Goal: Transaction & Acquisition: Purchase product/service

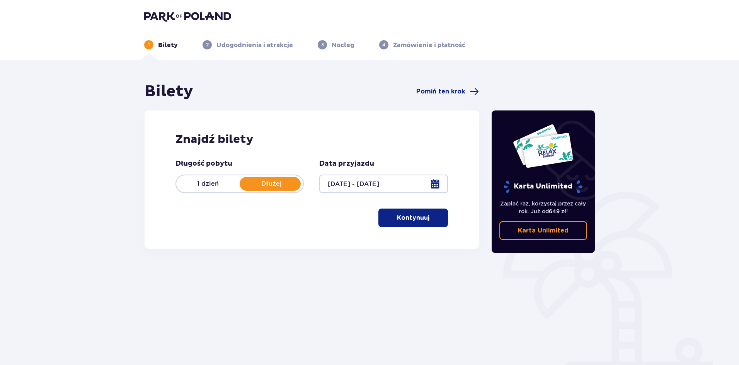
click at [631, 200] on div "Bilety Pomiń ten krok Znajdź bilety Długość pobytu 1 dzień Dłużej Data przyjazd…" at bounding box center [369, 227] width 739 height 334
click at [405, 210] on button "Kontynuuj" at bounding box center [413, 218] width 70 height 19
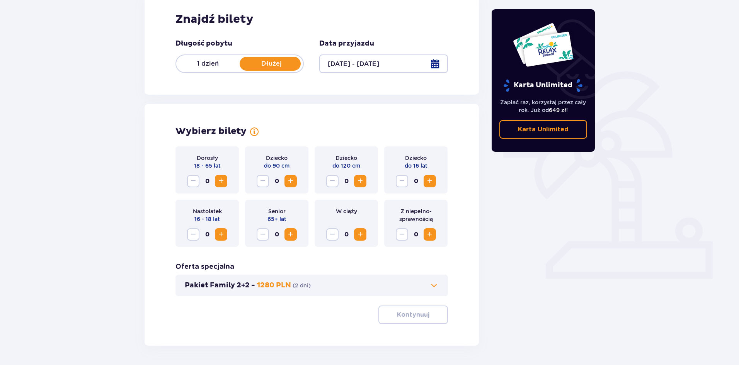
scroll to position [147, 0]
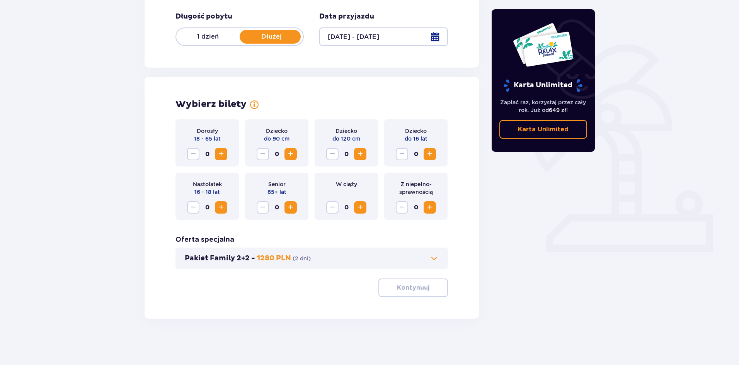
click at [221, 151] on span "Zwiększ" at bounding box center [220, 154] width 9 height 9
click at [221, 150] on span "Zwiększ" at bounding box center [220, 154] width 9 height 9
click at [395, 283] on button "Kontynuuj" at bounding box center [413, 288] width 70 height 19
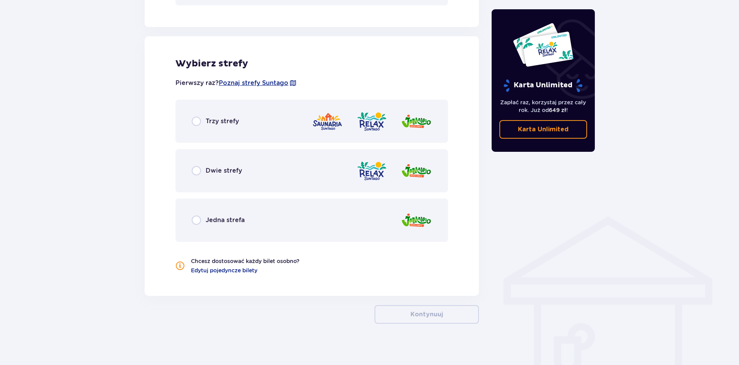
scroll to position [416, 0]
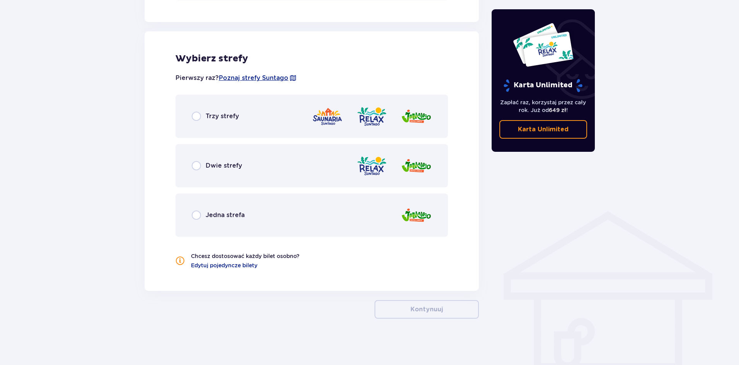
click at [182, 111] on div "Trzy strefy" at bounding box center [311, 116] width 272 height 43
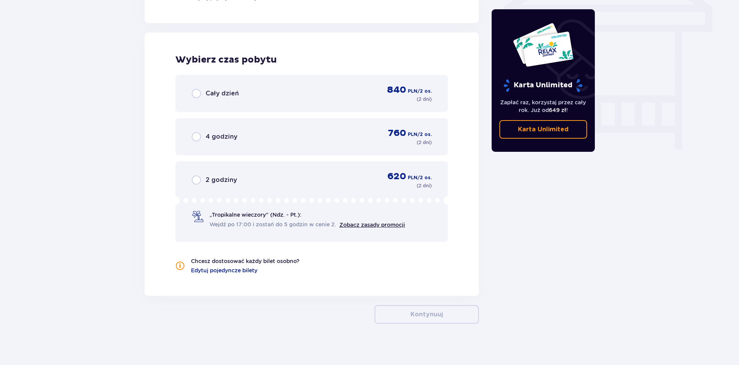
scroll to position [689, 0]
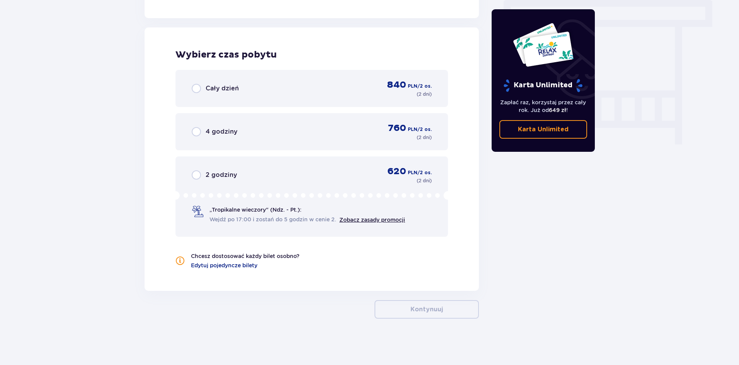
click at [302, 86] on div "Cały dzień 840 PLN / 2 os. ( 2 dni )" at bounding box center [312, 88] width 240 height 19
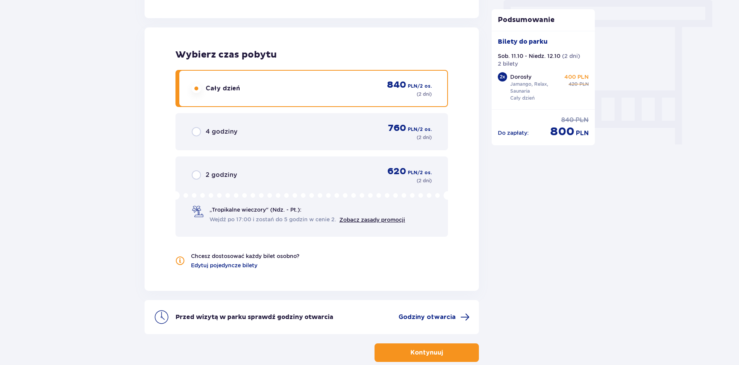
click at [438, 348] on button "Kontynuuj" at bounding box center [426, 353] width 104 height 19
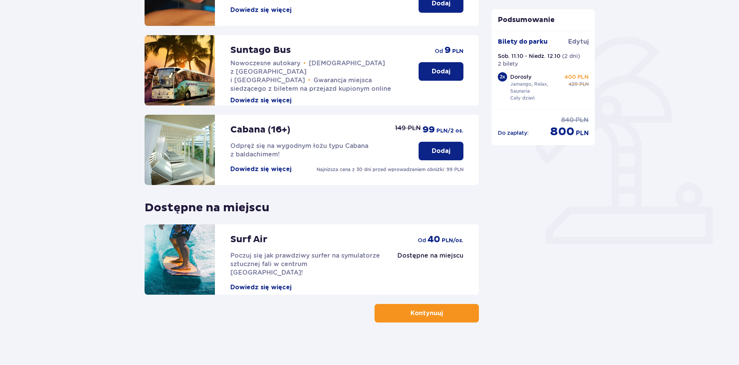
scroll to position [159, 0]
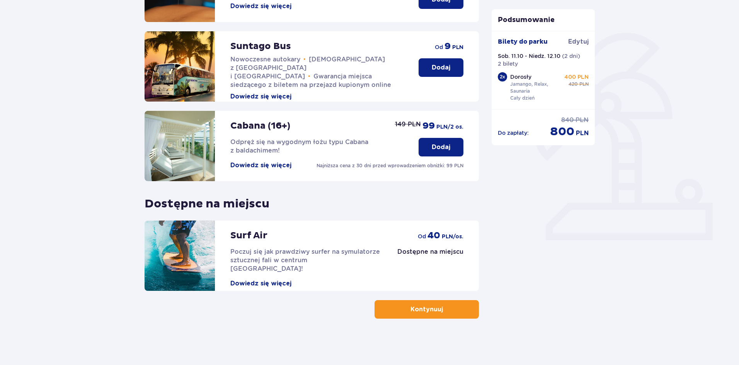
click at [448, 315] on button "Kontynuuj" at bounding box center [426, 309] width 104 height 19
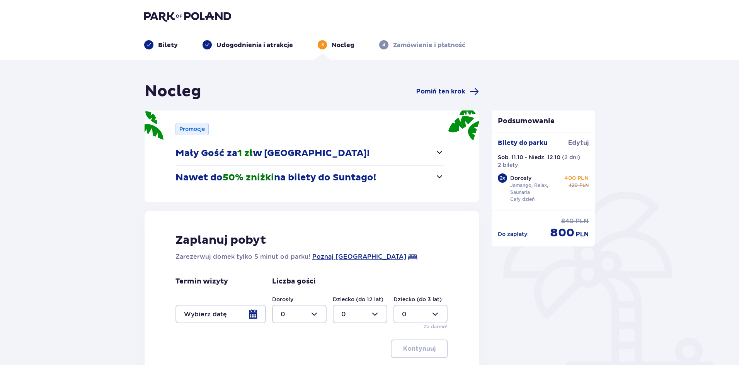
drag, startPoint x: 231, startPoint y: 146, endPoint x: 270, endPoint y: 148, distance: 39.0
click at [270, 148] on button "Mały Gość za 1 zł w Suntago Village!" at bounding box center [309, 153] width 269 height 24
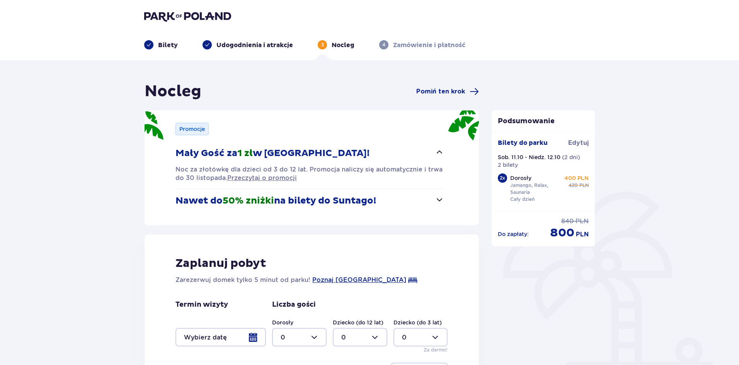
click at [239, 157] on span "1 zł" at bounding box center [244, 154] width 15 height 12
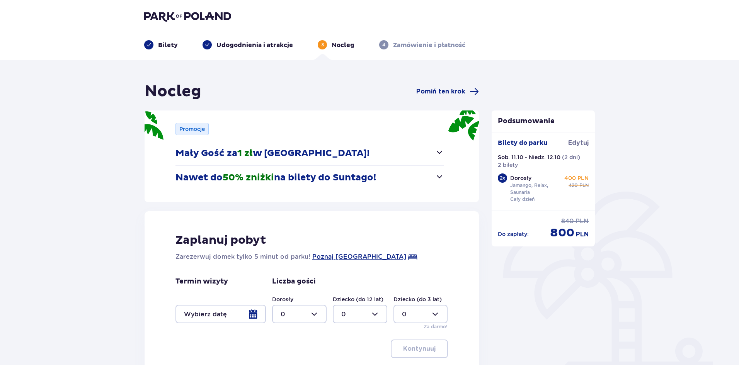
click at [239, 157] on span "1 zł" at bounding box center [244, 154] width 15 height 12
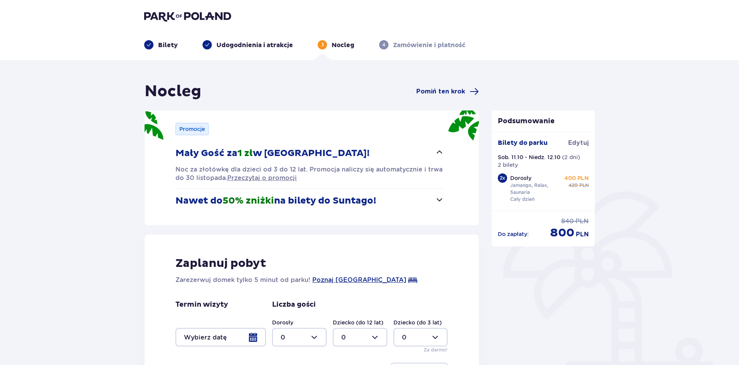
click at [239, 157] on span "1 zł" at bounding box center [244, 154] width 15 height 12
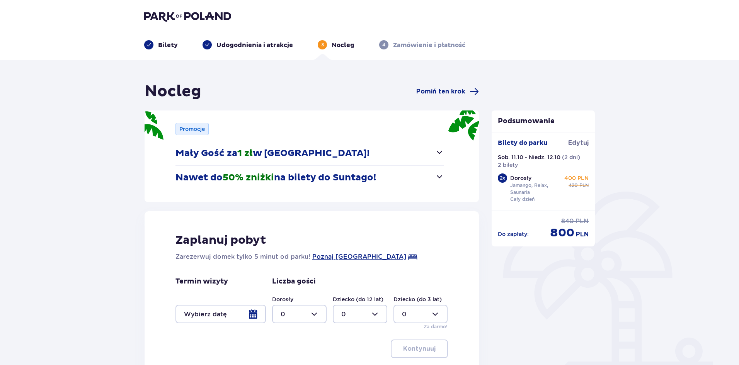
click at [313, 306] on div at bounding box center [299, 314] width 54 height 19
click at [299, 272] on div "2" at bounding box center [299, 271] width 37 height 9
type input "2"
click at [254, 306] on div at bounding box center [220, 314] width 90 height 19
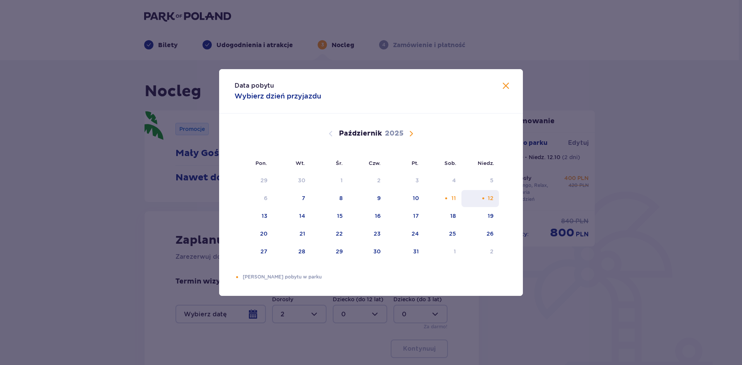
drag, startPoint x: 443, startPoint y: 200, endPoint x: 465, endPoint y: 201, distance: 22.4
click at [444, 199] on div "11" at bounding box center [442, 198] width 37 height 17
click at [482, 205] on div "12" at bounding box center [479, 198] width 37 height 17
type input "11.10.25 - 12.10.25"
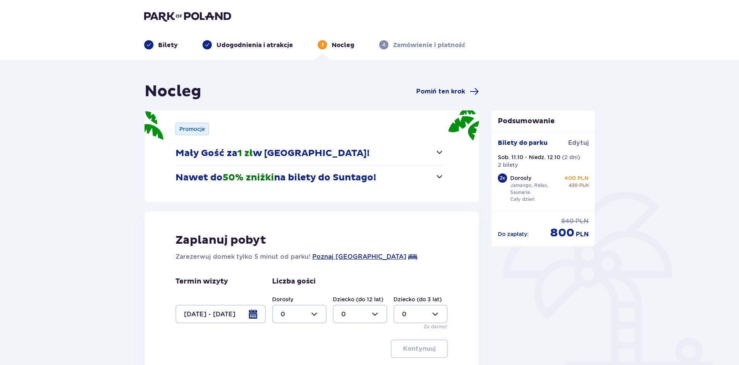
click at [315, 315] on div at bounding box center [299, 314] width 54 height 19
click at [304, 268] on div "2" at bounding box center [299, 271] width 37 height 9
type input "2"
click at [412, 345] on p "Kontynuuj" at bounding box center [419, 349] width 32 height 9
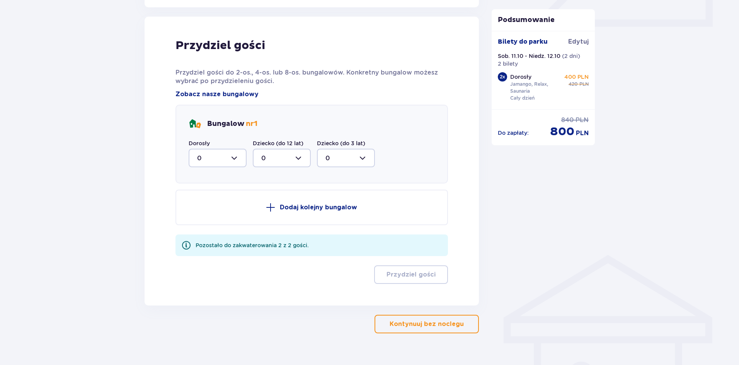
scroll to position [380, 0]
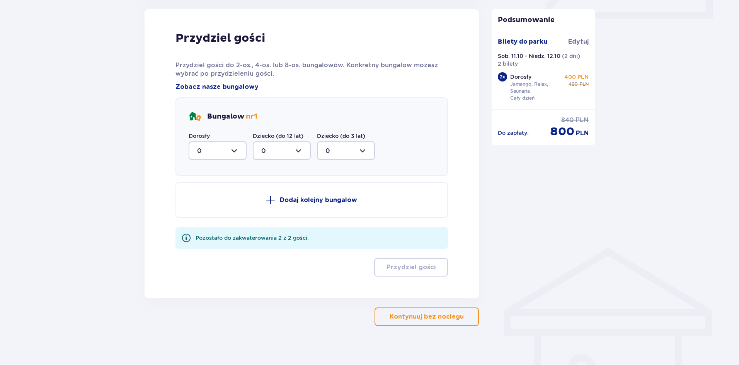
click at [230, 145] on div at bounding box center [218, 150] width 58 height 19
click at [211, 204] on div "2" at bounding box center [217, 206] width 41 height 9
type input "2"
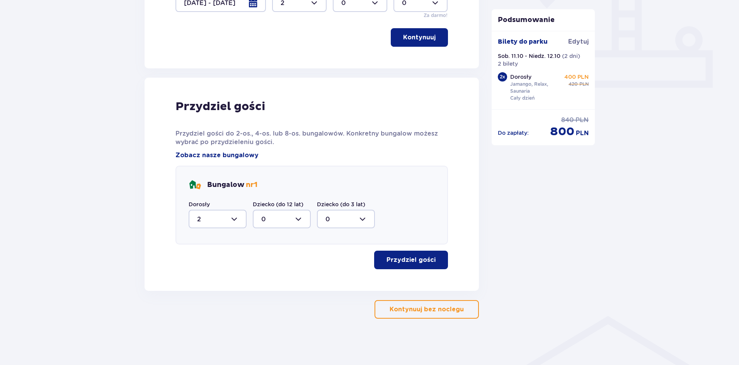
scroll to position [311, 0]
click at [393, 259] on p "Przydziel gości" at bounding box center [410, 260] width 49 height 9
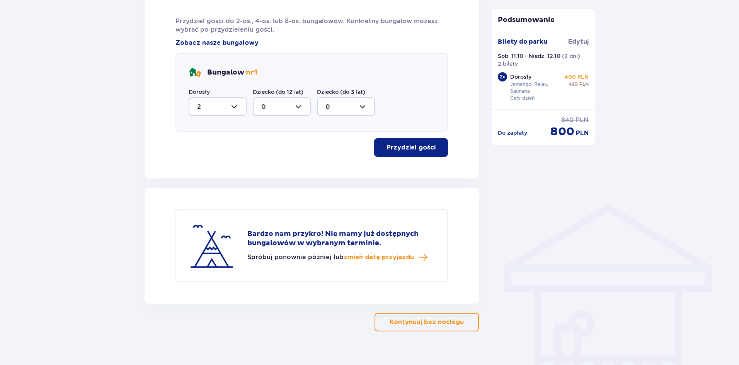
scroll to position [437, 0]
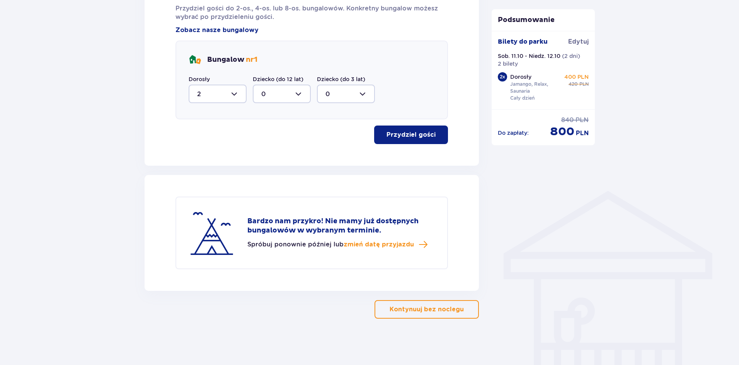
click at [410, 303] on button "Kontynuuj bez noclegu" at bounding box center [426, 309] width 104 height 19
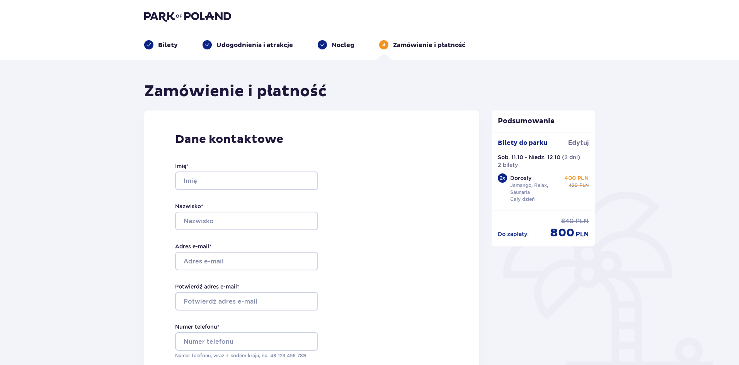
click at [457, 233] on div "Dane kontaktowe Imię * Nazwisko * Adres e-mail * Potwierdź adres e-mail * Numer…" at bounding box center [311, 273] width 335 height 325
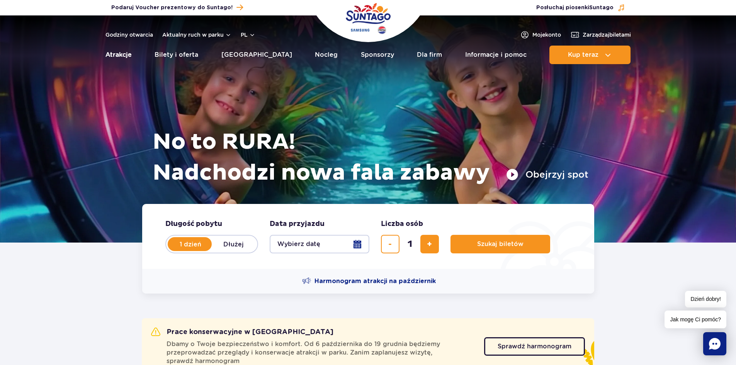
click at [127, 52] on link "Atrakcje" at bounding box center [118, 55] width 26 height 19
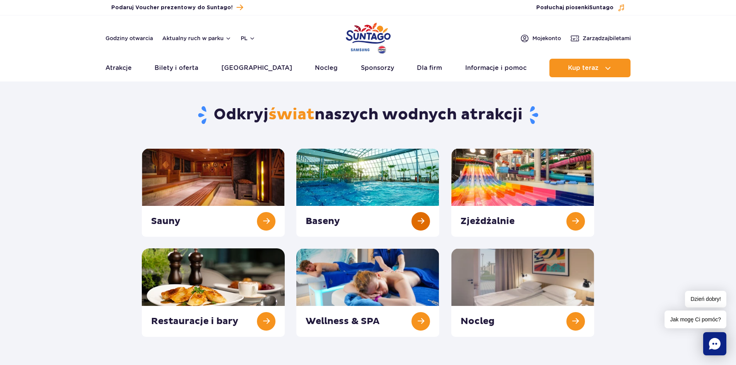
click at [403, 182] on link at bounding box center [367, 192] width 143 height 88
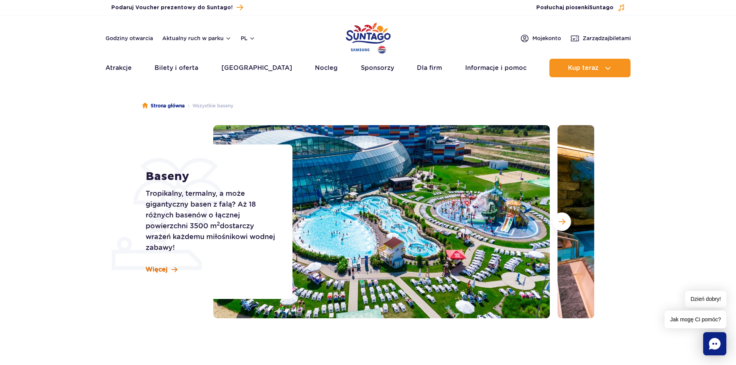
click at [157, 269] on span "Więcej" at bounding box center [157, 269] width 22 height 9
click at [245, 65] on link "[GEOGRAPHIC_DATA]" at bounding box center [256, 68] width 71 height 19
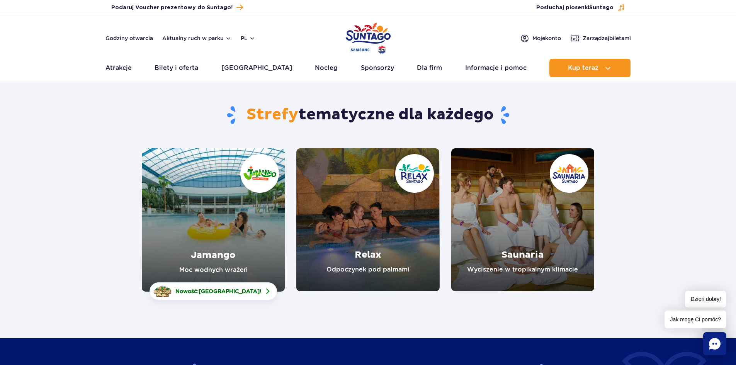
click at [405, 260] on link "Relax" at bounding box center [367, 219] width 143 height 143
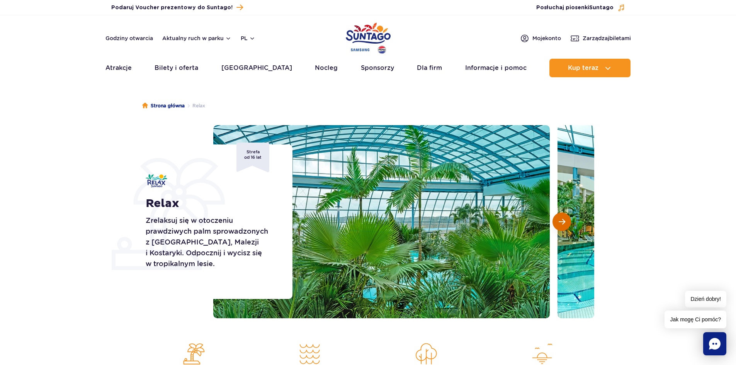
click at [563, 219] on span "Następny slajd" at bounding box center [562, 221] width 7 height 7
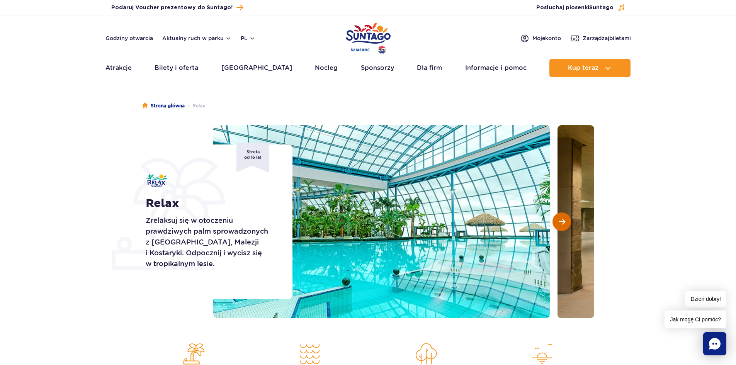
click at [563, 218] on button "Następny slajd" at bounding box center [562, 222] width 19 height 19
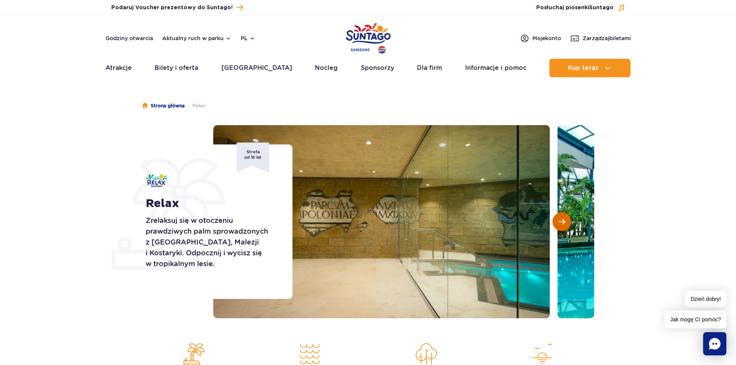
click at [563, 218] on button "Następny slajd" at bounding box center [562, 222] width 19 height 19
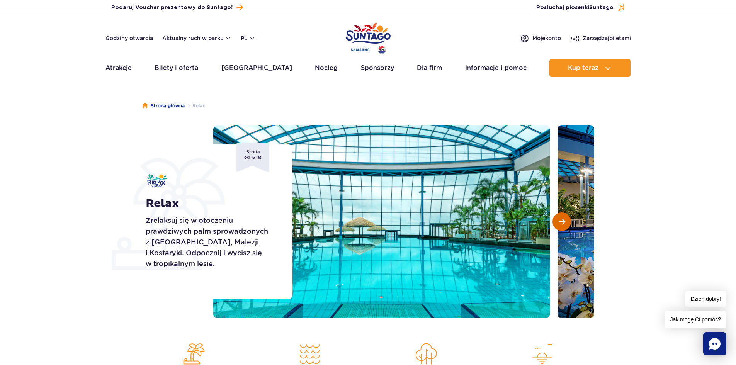
click at [563, 218] on button "Następny slajd" at bounding box center [562, 222] width 19 height 19
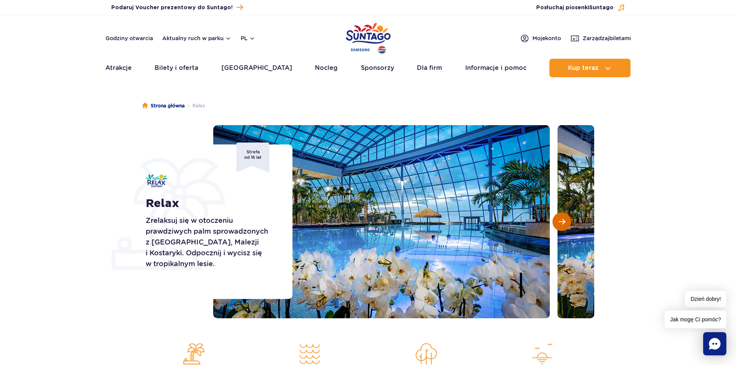
click at [563, 218] on button "Następny slajd" at bounding box center [562, 222] width 19 height 19
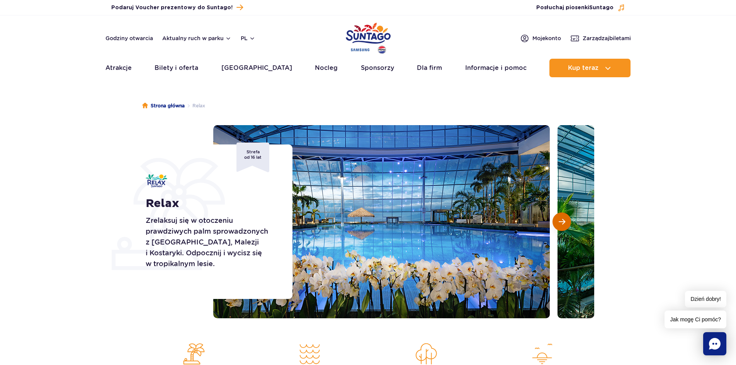
click at [563, 218] on button "Następny slajd" at bounding box center [562, 222] width 19 height 19
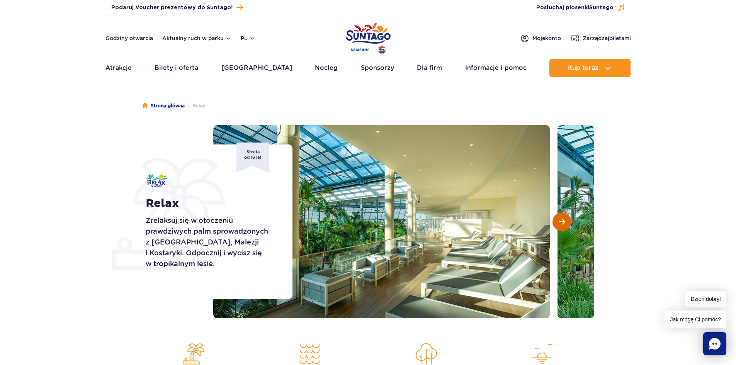
click at [563, 218] on button "Następny slajd" at bounding box center [562, 222] width 19 height 19
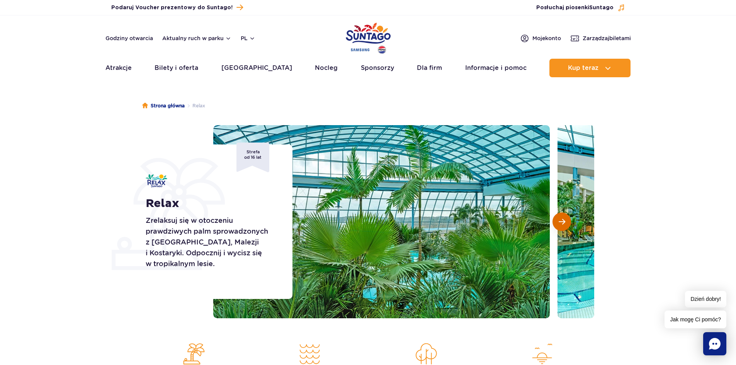
click at [563, 218] on button "Następny slajd" at bounding box center [562, 222] width 19 height 19
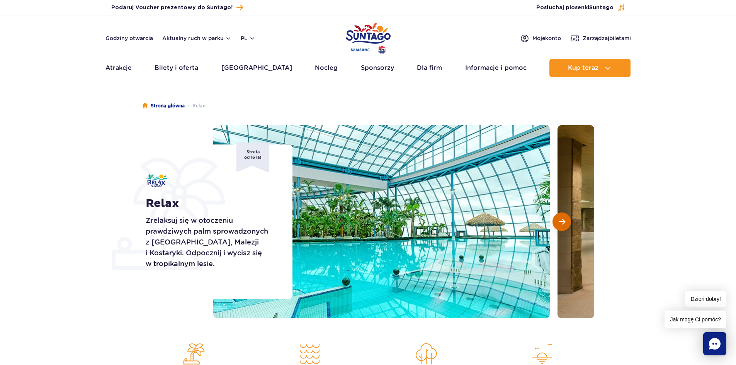
click at [563, 218] on button "Następny slajd" at bounding box center [562, 222] width 19 height 19
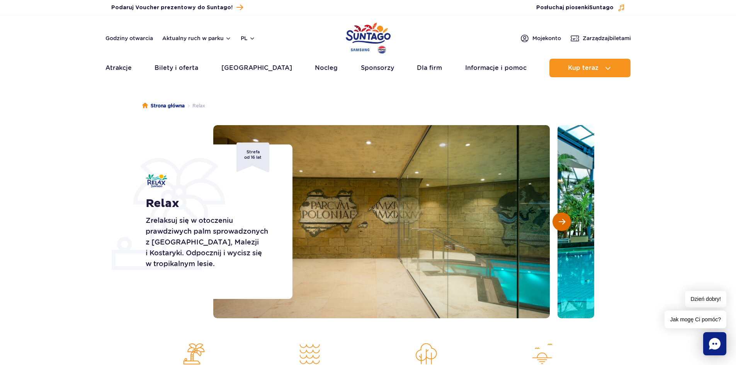
click at [563, 218] on button "Następny slajd" at bounding box center [562, 222] width 19 height 19
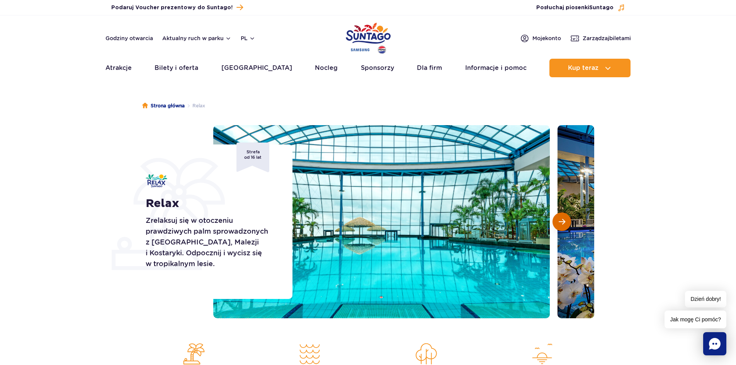
click at [563, 218] on button "Następny slajd" at bounding box center [562, 222] width 19 height 19
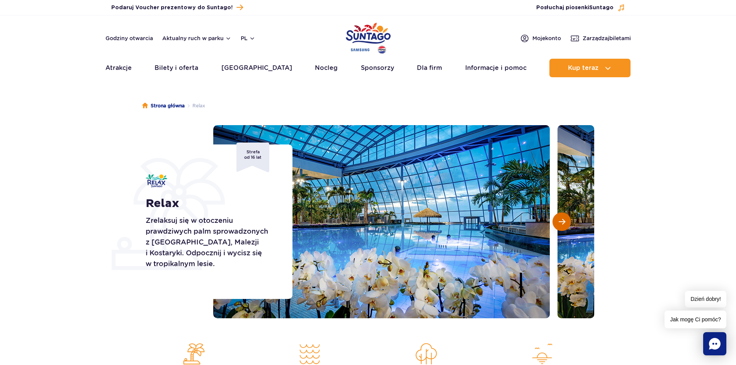
click at [563, 218] on button "Następny slajd" at bounding box center [562, 222] width 19 height 19
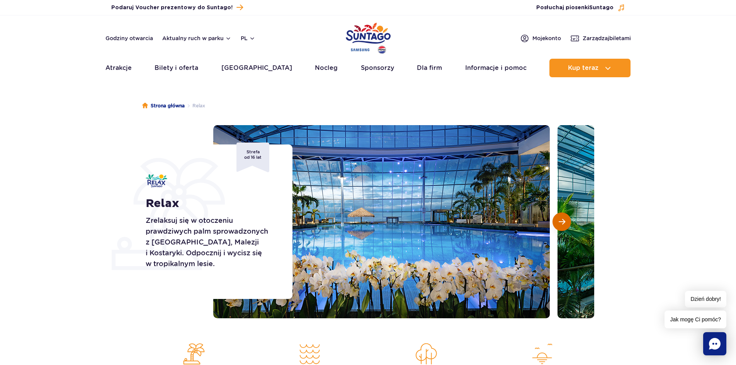
click at [563, 218] on button "Następny slajd" at bounding box center [562, 222] width 19 height 19
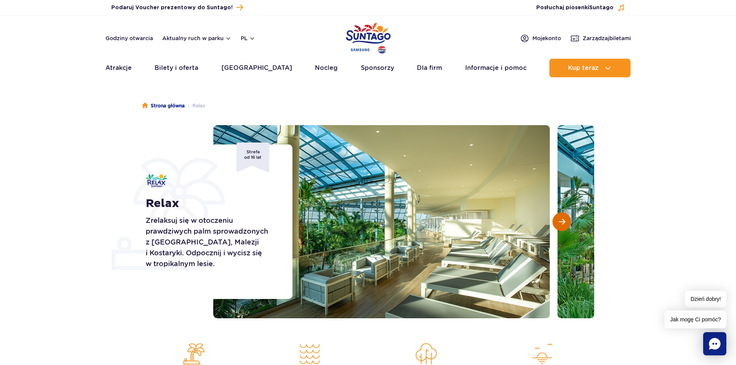
click at [563, 218] on button "Następny slajd" at bounding box center [562, 222] width 19 height 19
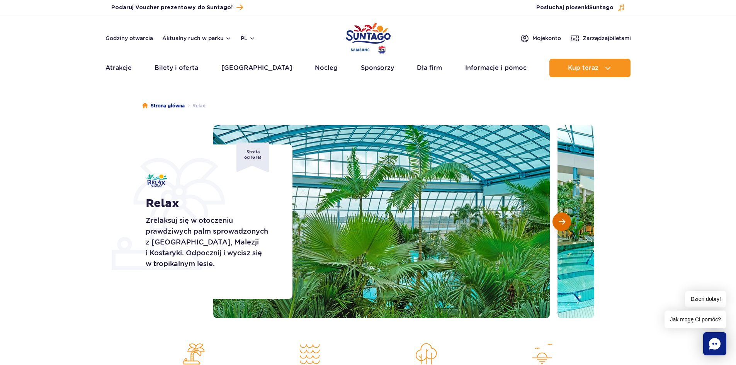
click at [563, 218] on button "Następny slajd" at bounding box center [562, 222] width 19 height 19
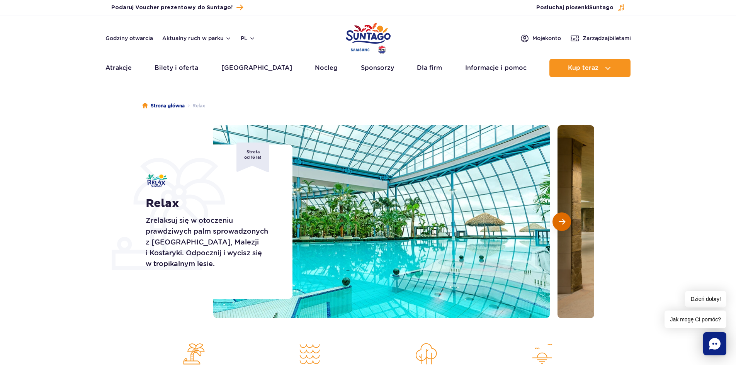
click at [563, 218] on button "Następny slajd" at bounding box center [562, 222] width 19 height 19
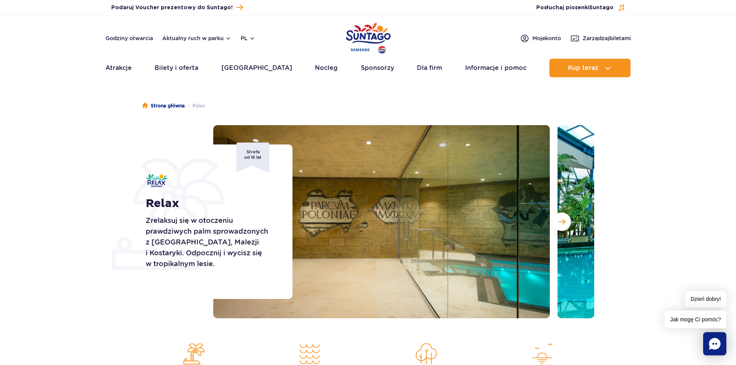
click at [653, 220] on section "Relax Zrelaksuj się w otoczeniu prawdziwych palm sprowadzonych z Florydy, Malez…" at bounding box center [368, 221] width 736 height 193
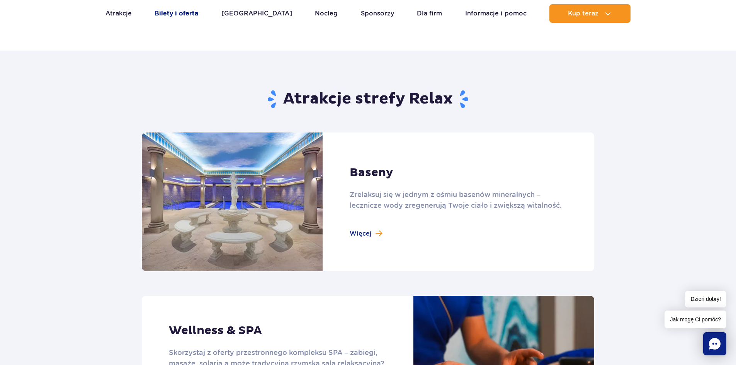
scroll to position [348, 0]
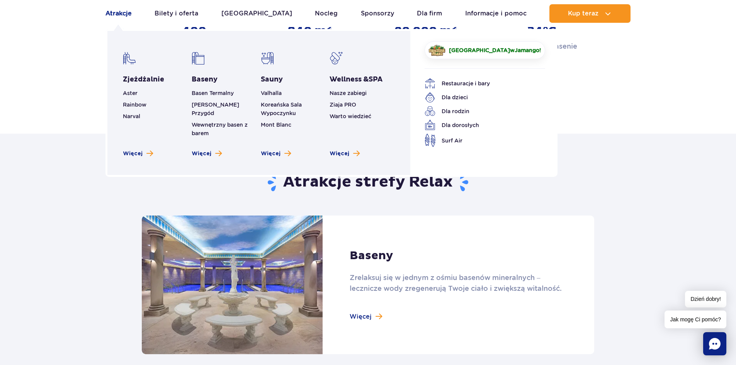
click at [123, 10] on link "Atrakcje" at bounding box center [118, 13] width 26 height 19
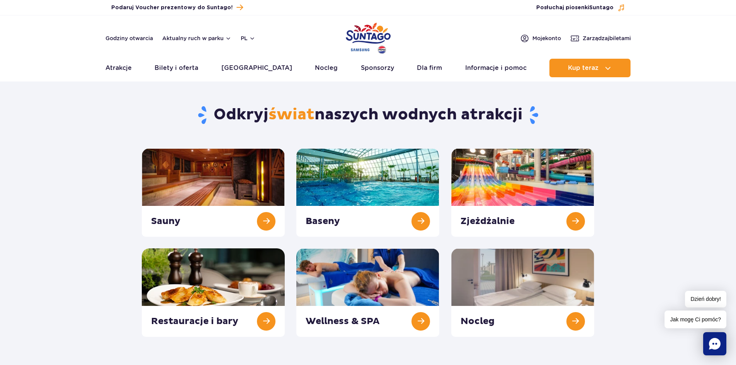
drag, startPoint x: 350, startPoint y: 37, endPoint x: 368, endPoint y: 28, distance: 20.4
click at [350, 37] on img "Park of Poland" at bounding box center [368, 38] width 45 height 36
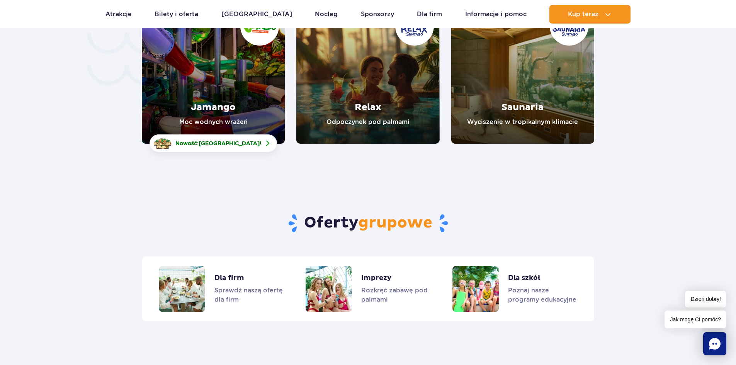
scroll to position [1816, 0]
